Goal: Task Accomplishment & Management: Use online tool/utility

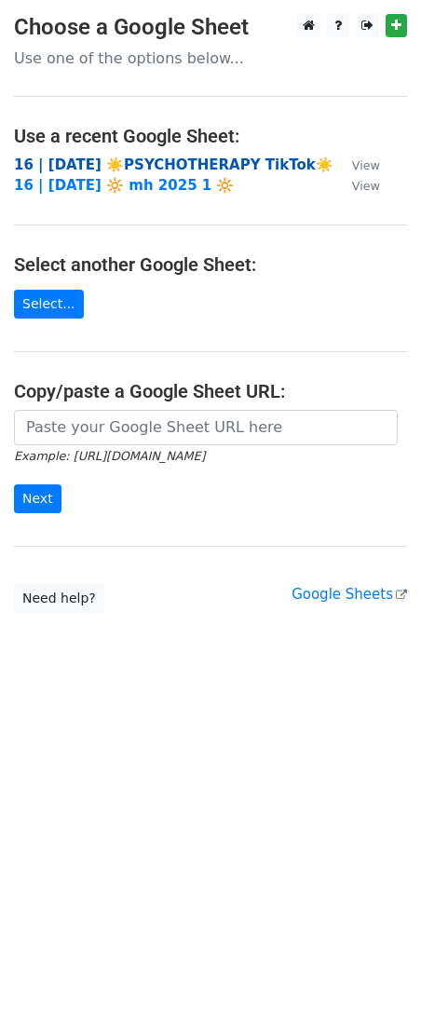
click at [112, 166] on strong "16 | AUG 1 ☀️PSYCHOTHERAPY TikTok☀️" at bounding box center [174, 165] width 320 height 17
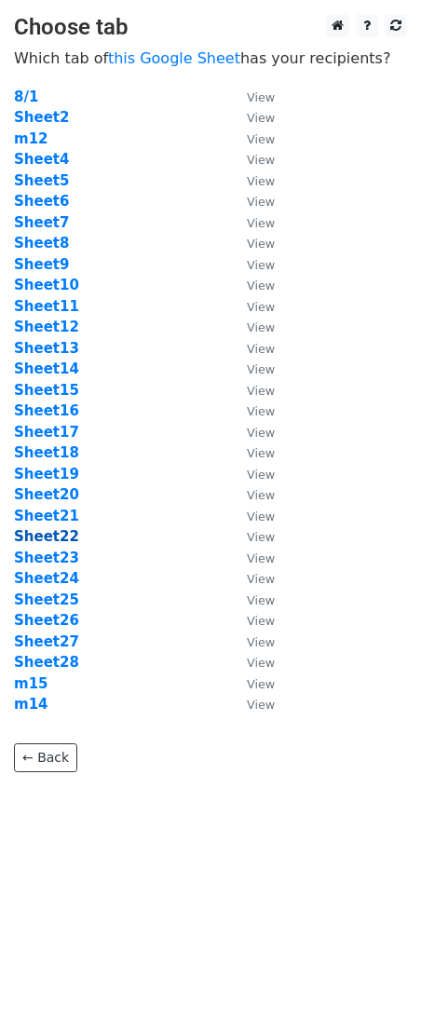
click at [50, 529] on strong "Sheet22" at bounding box center [46, 536] width 65 height 17
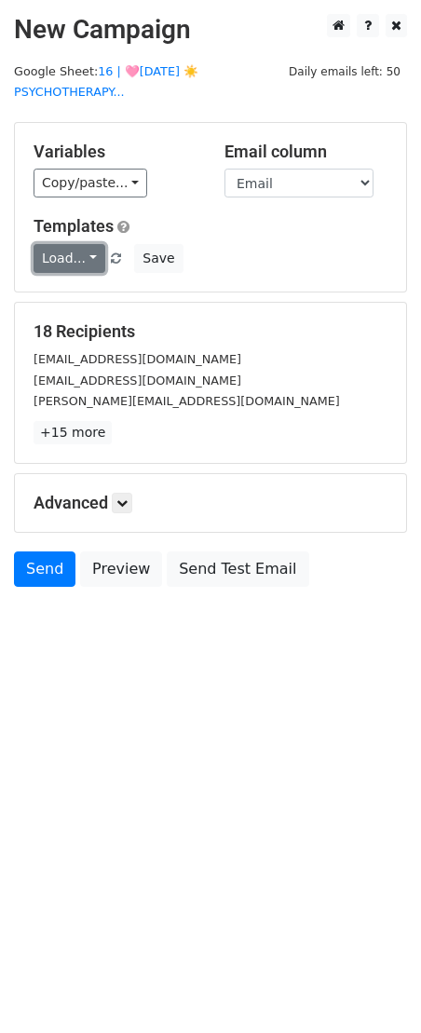
click at [74, 264] on link "Load..." at bounding box center [70, 258] width 72 height 29
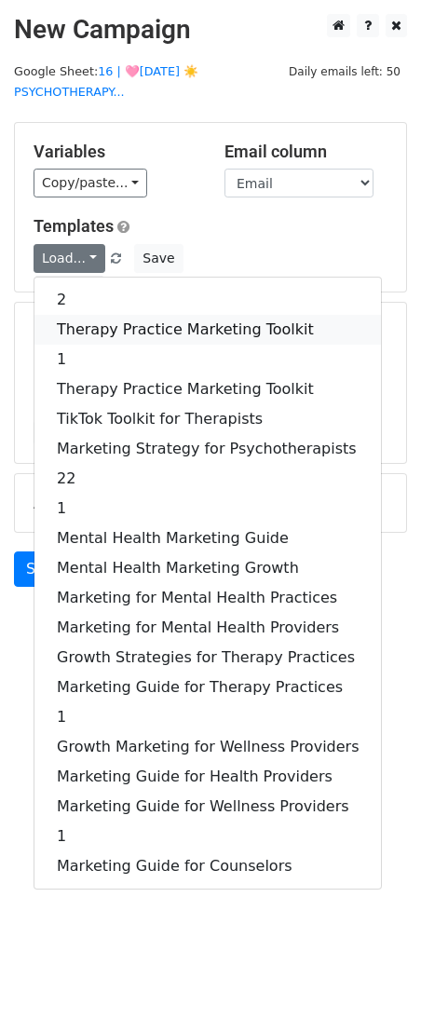
click at [80, 323] on link "Therapy Practice Marketing Toolkit" at bounding box center [207, 330] width 347 height 30
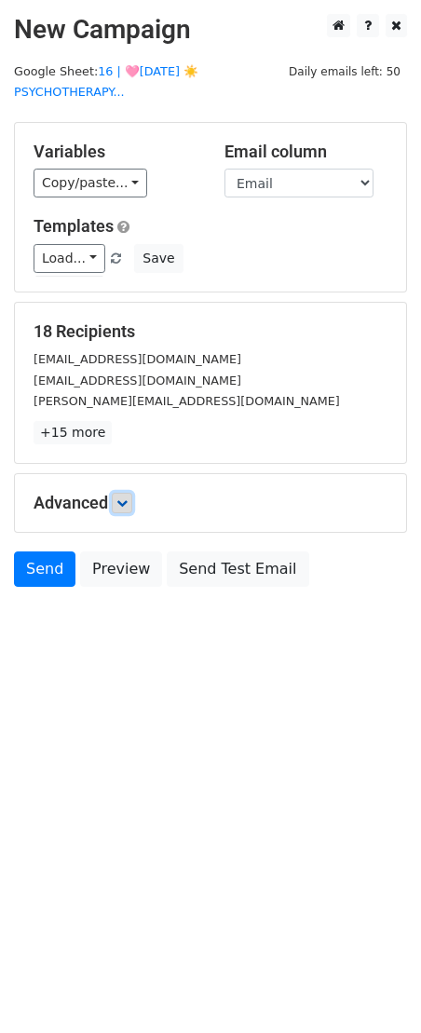
click at [132, 503] on link at bounding box center [122, 503] width 20 height 20
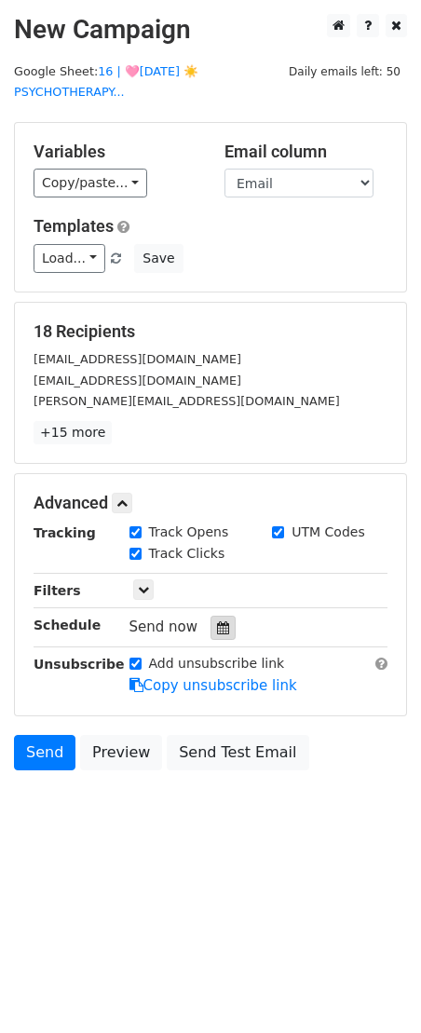
click at [216, 618] on div at bounding box center [223, 628] width 25 height 24
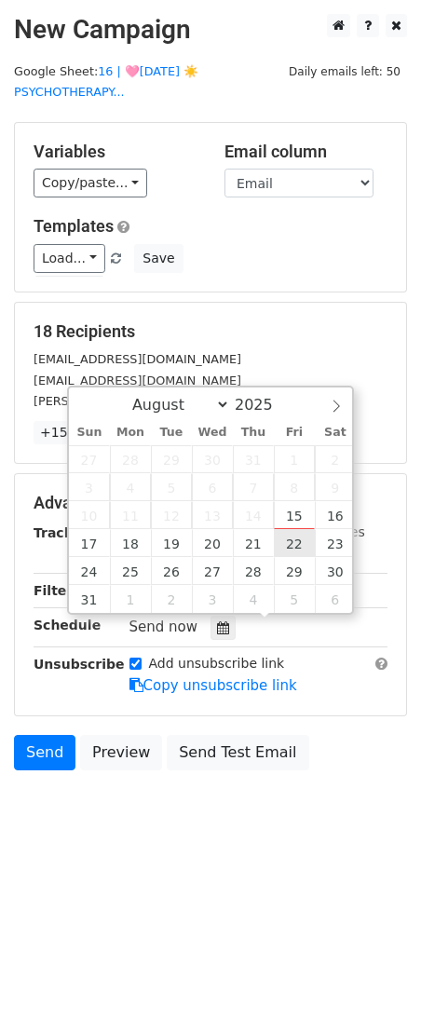
type input "2025-08-22 12:00"
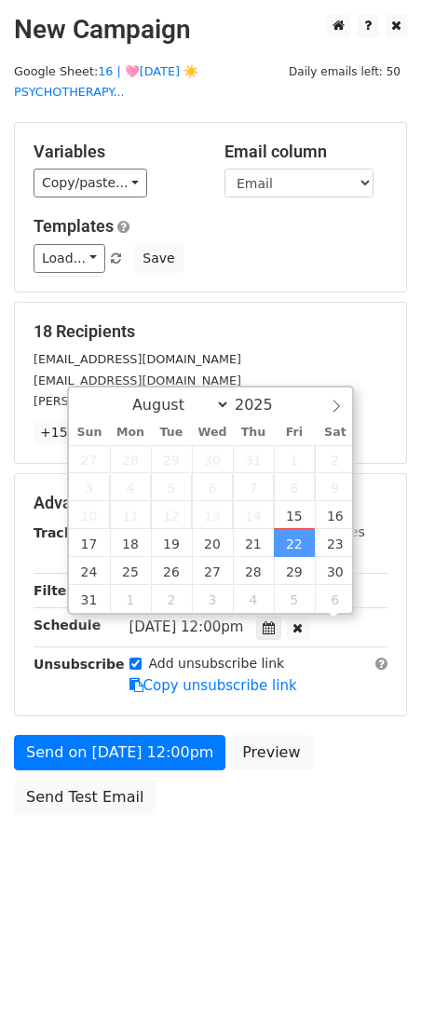
scroll to position [1, 0]
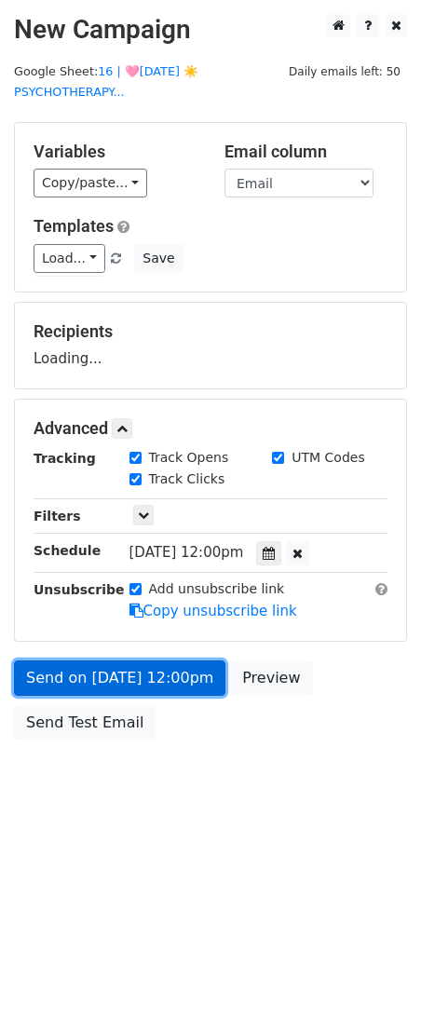
click at [167, 681] on link "Send on Aug 22 at 12:00pm" at bounding box center [120, 678] width 212 height 35
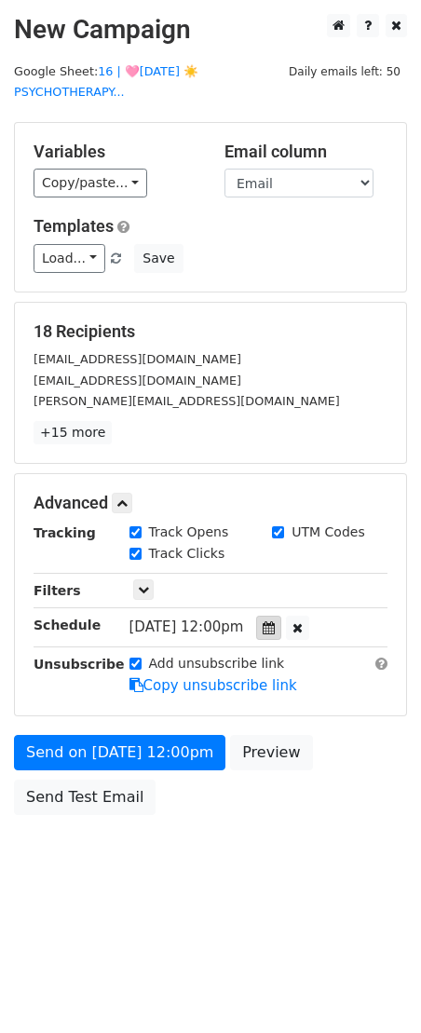
click at [275, 627] on icon at bounding box center [269, 627] width 12 height 13
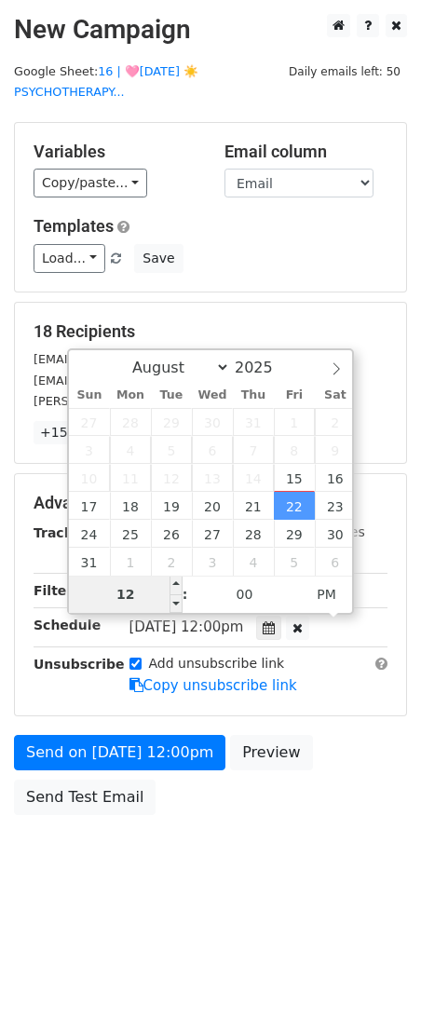
click at [158, 593] on input "12" at bounding box center [126, 594] width 114 height 37
type input "8"
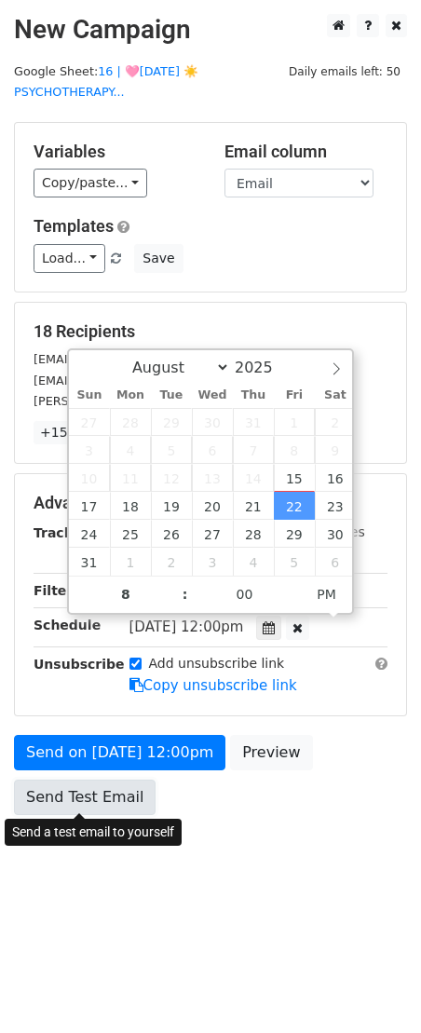
type input "2025-08-22 20:00"
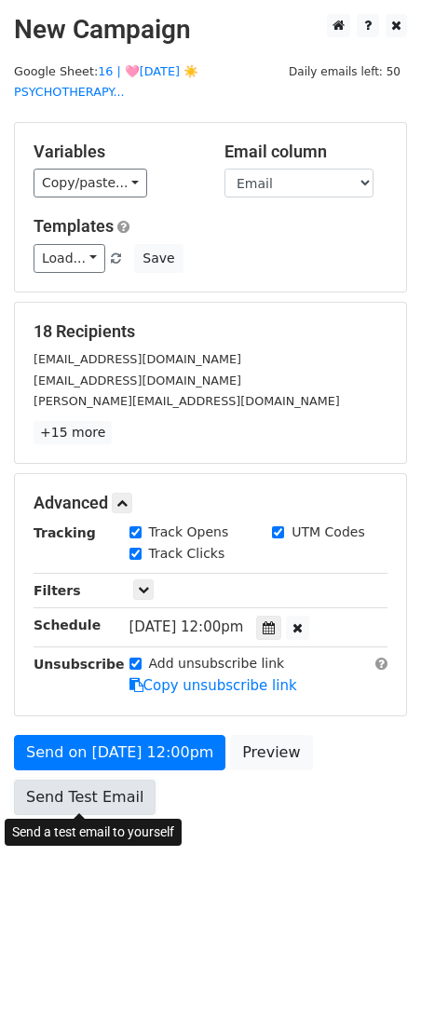
click at [81, 812] on link "Send Test Email" at bounding box center [85, 797] width 142 height 35
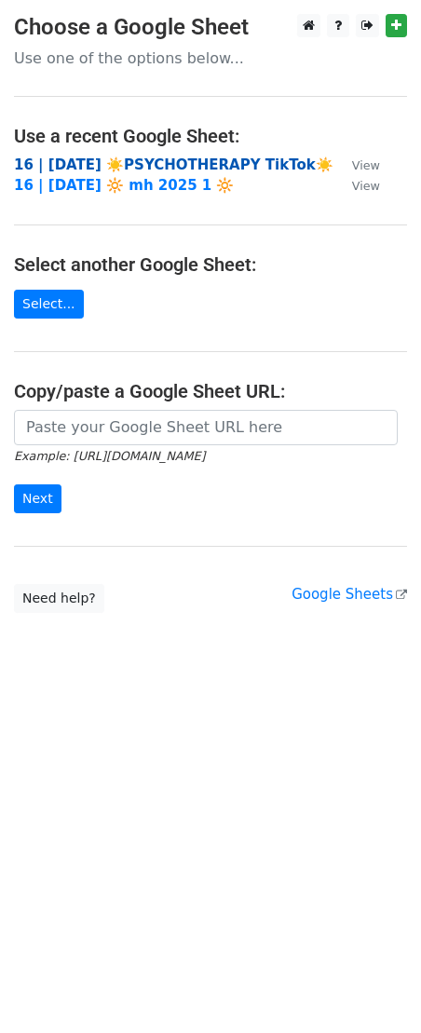
click at [143, 165] on strong "16 | AUG 1 ☀️PSYCHOTHERAPY TikTok☀️" at bounding box center [174, 165] width 320 height 17
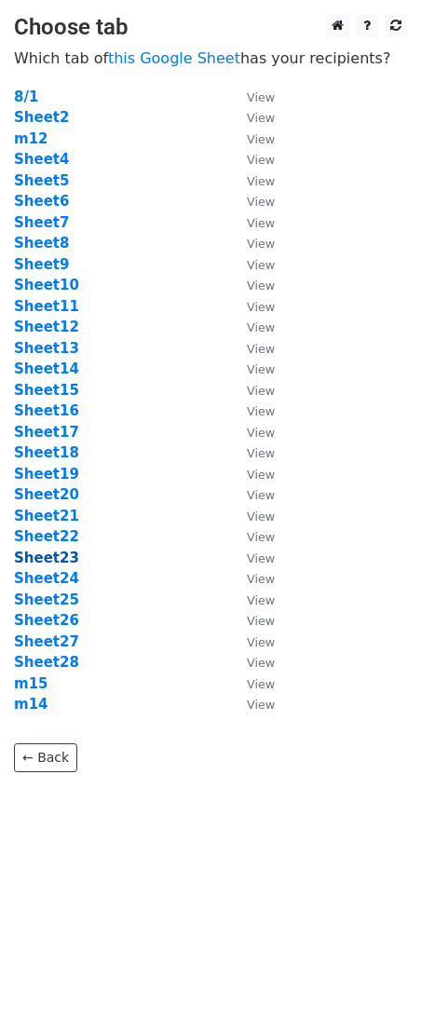
click at [34, 560] on strong "Sheet23" at bounding box center [46, 558] width 65 height 17
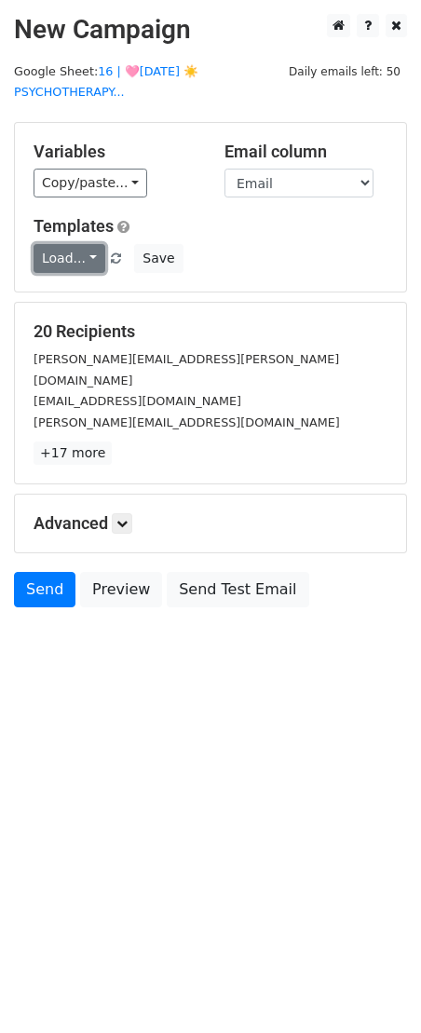
click at [83, 260] on link "Load..." at bounding box center [70, 258] width 72 height 29
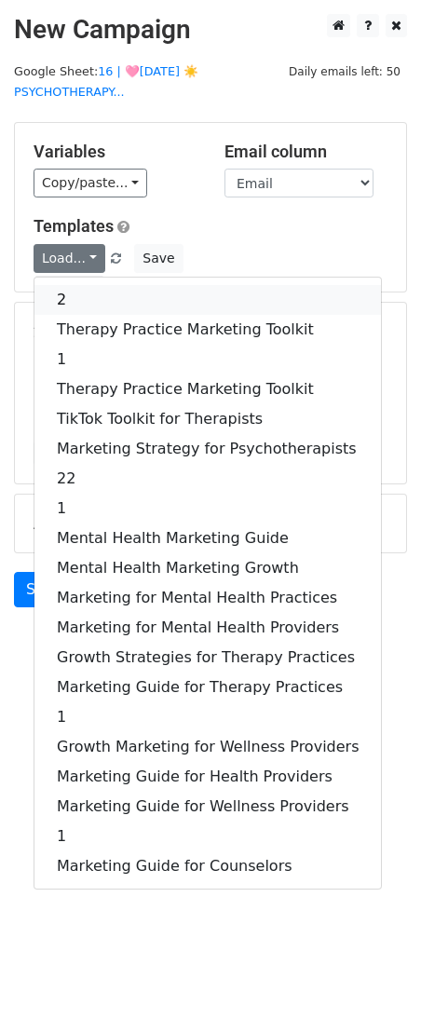
click at [85, 292] on link "2" at bounding box center [207, 300] width 347 height 30
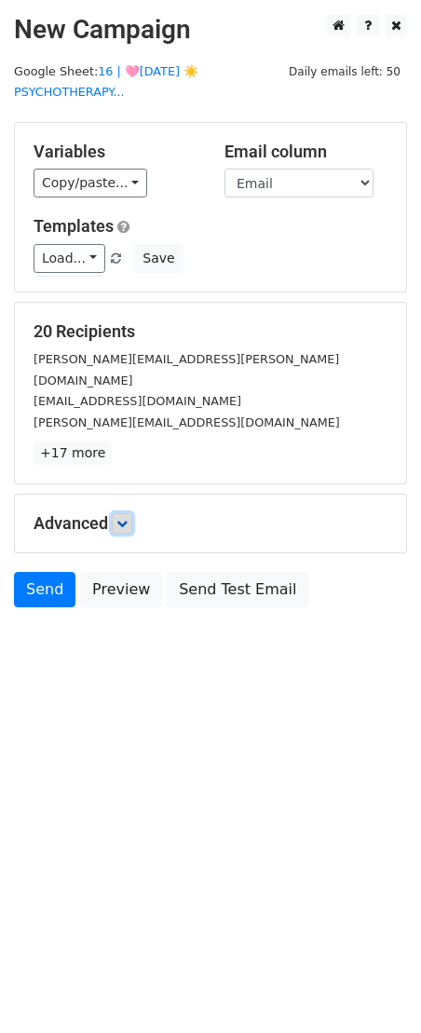
click at [123, 518] on icon at bounding box center [121, 523] width 11 height 11
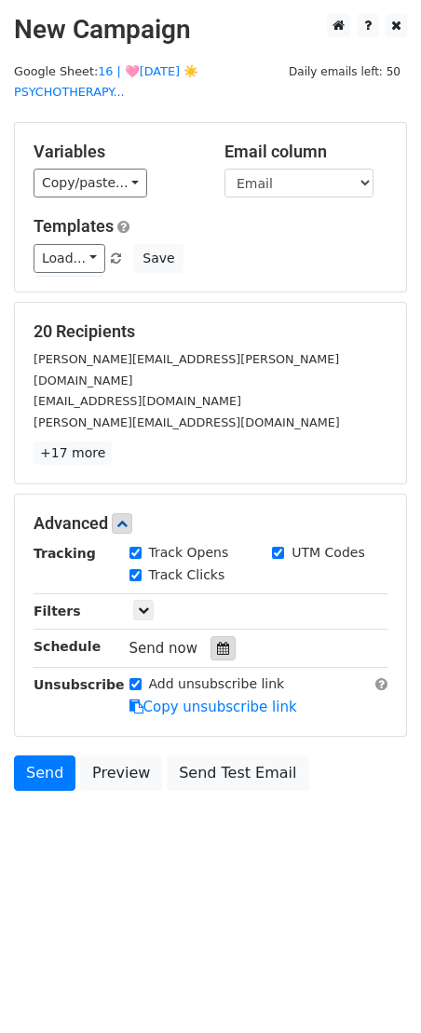
click at [219, 642] on icon at bounding box center [223, 648] width 12 height 13
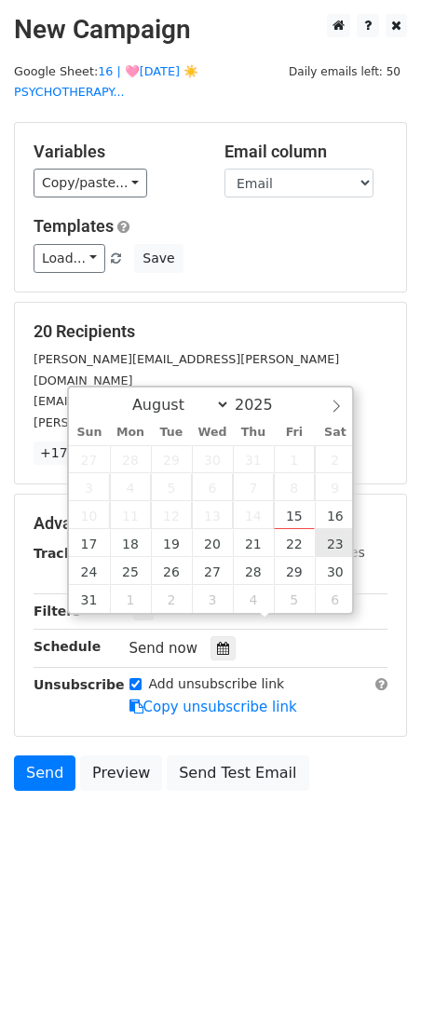
type input "2025-08-23 12:00"
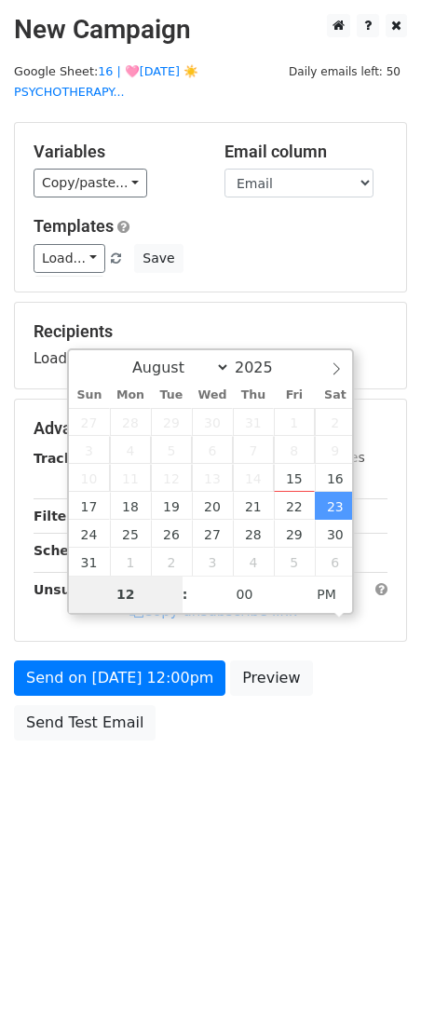
type input "9"
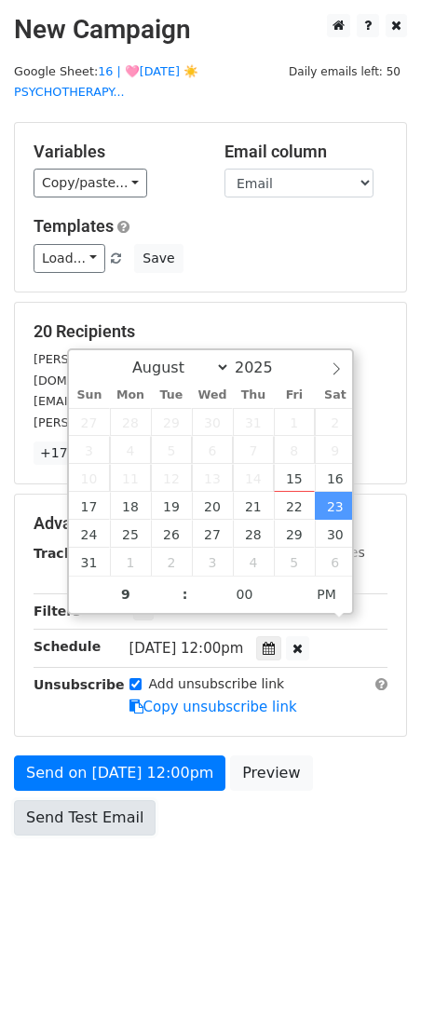
type input "2025-08-23 21:00"
click at [102, 800] on link "Send Test Email" at bounding box center [85, 817] width 142 height 35
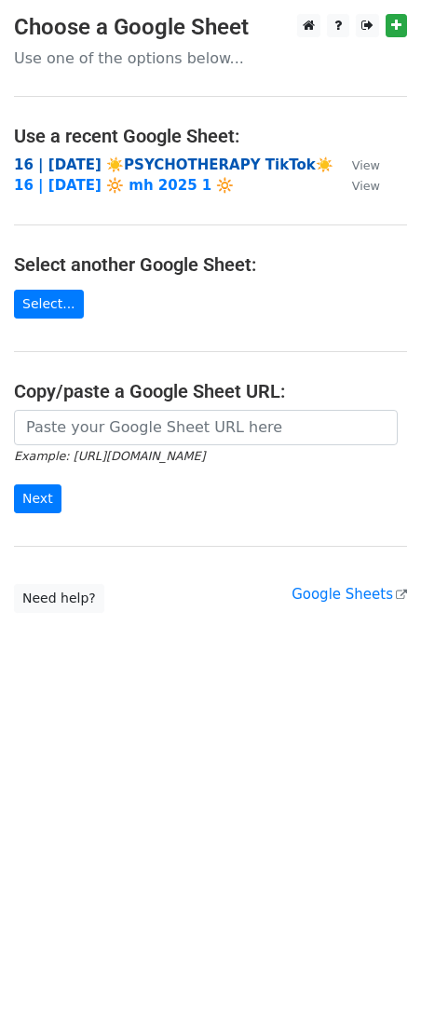
click at [102, 167] on strong "16 | [DATE] ☀️PSYCHOTHERAPY TikTok☀️" at bounding box center [174, 165] width 320 height 17
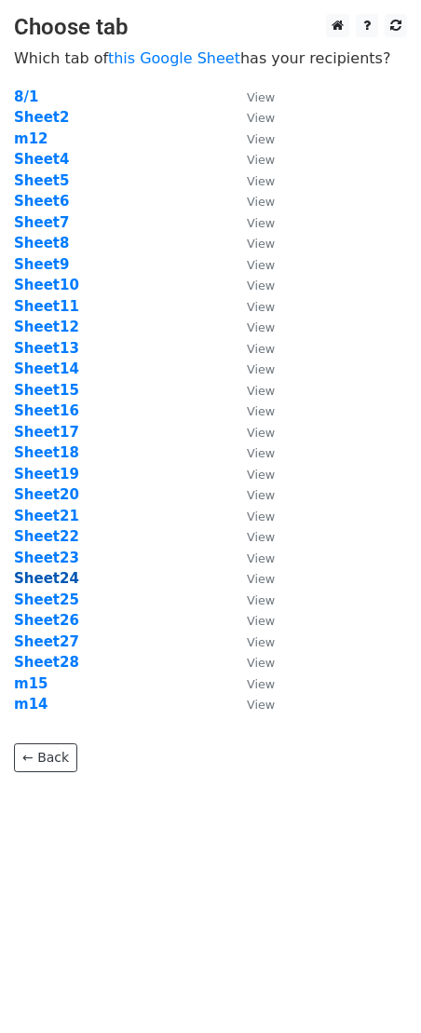
click at [61, 573] on strong "Sheet24" at bounding box center [46, 578] width 65 height 17
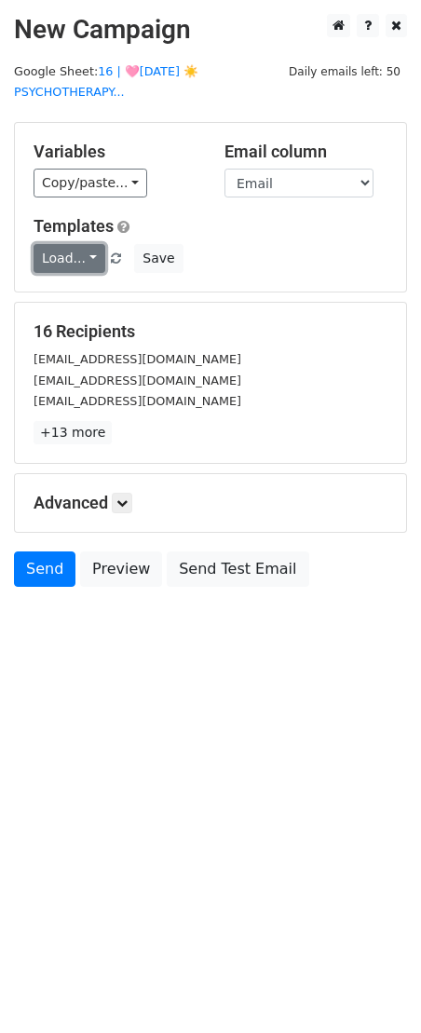
click at [83, 252] on link "Load..." at bounding box center [70, 258] width 72 height 29
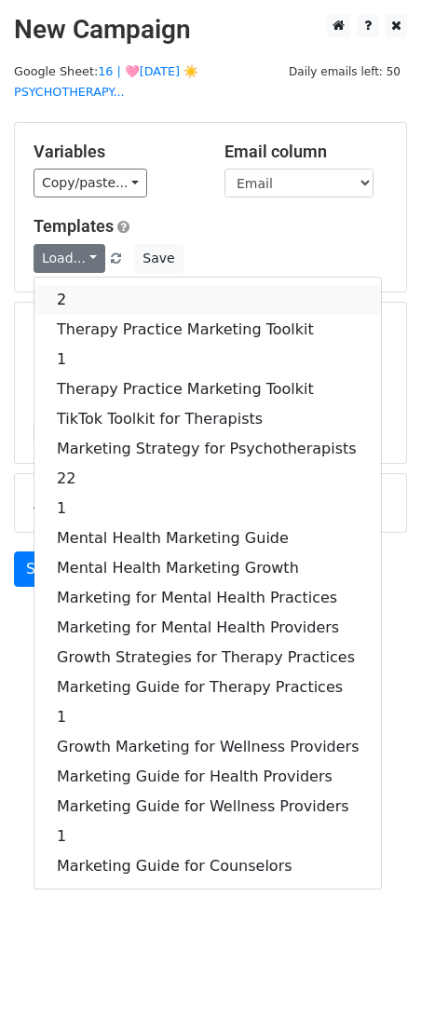
click at [81, 286] on link "2" at bounding box center [207, 300] width 347 height 30
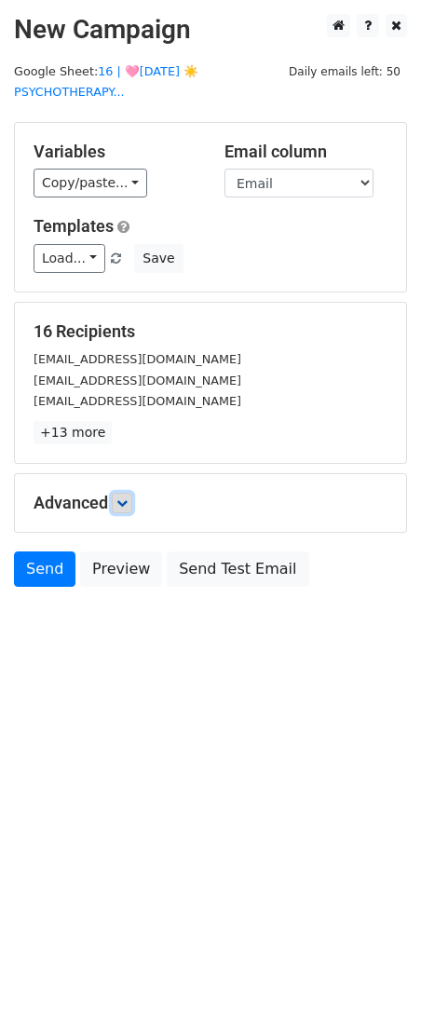
click at [126, 500] on icon at bounding box center [121, 503] width 11 height 11
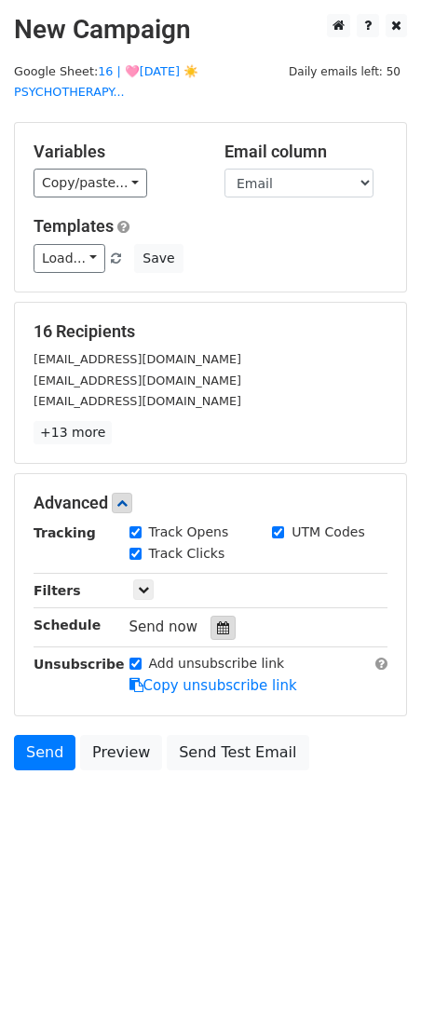
click at [220, 633] on icon at bounding box center [223, 627] width 12 height 13
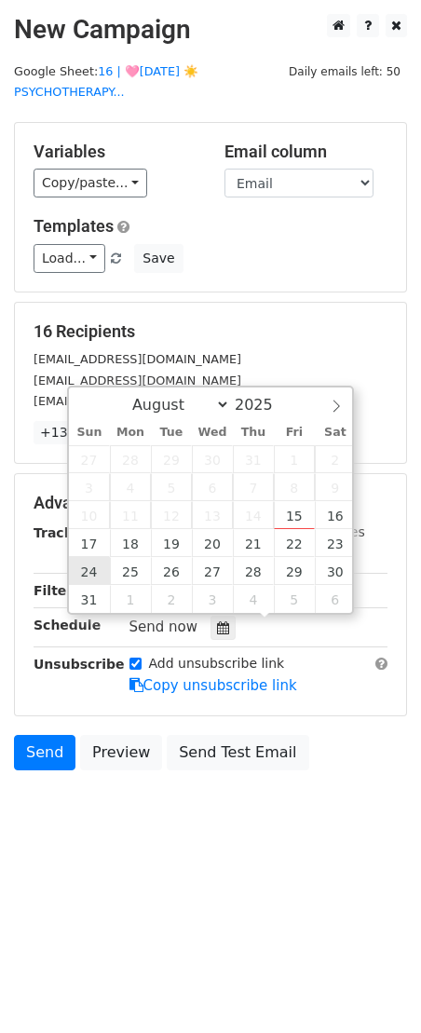
type input "[DATE] 12:00"
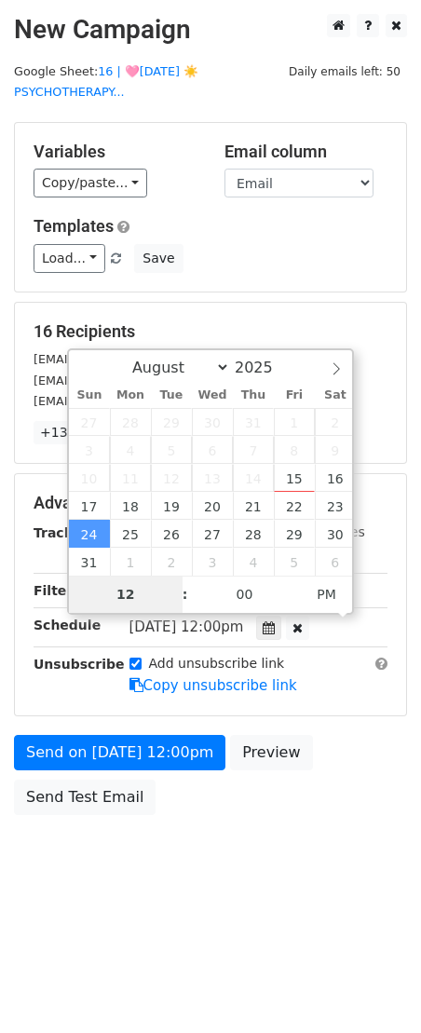
type input "7"
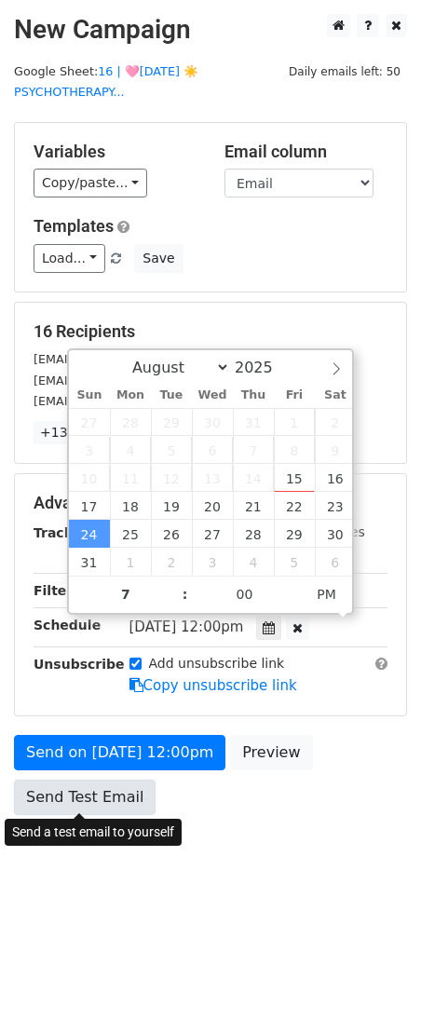
type input "[DATE] 19:00"
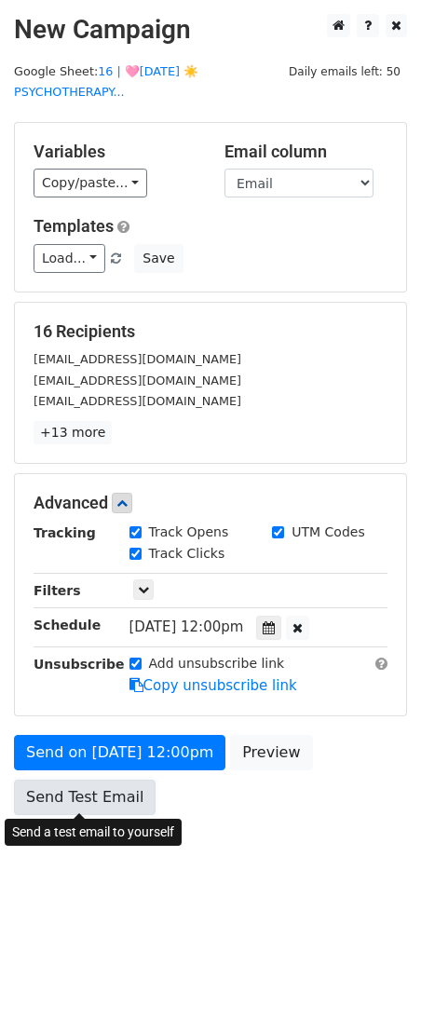
click at [85, 793] on link "Send Test Email" at bounding box center [85, 797] width 142 height 35
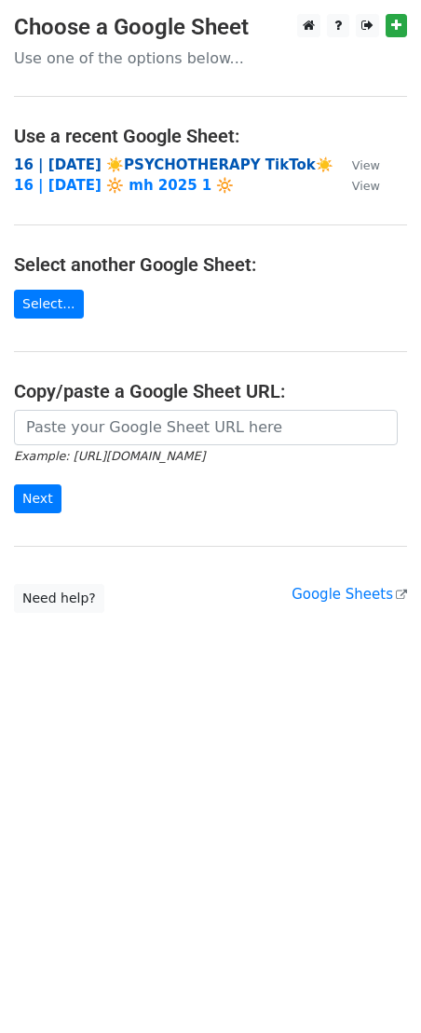
click at [86, 170] on strong "16 | AUG 1 ☀️PSYCHOTHERAPY TikTok☀️" at bounding box center [174, 165] width 320 height 17
